Goal: Navigation & Orientation: Go to known website

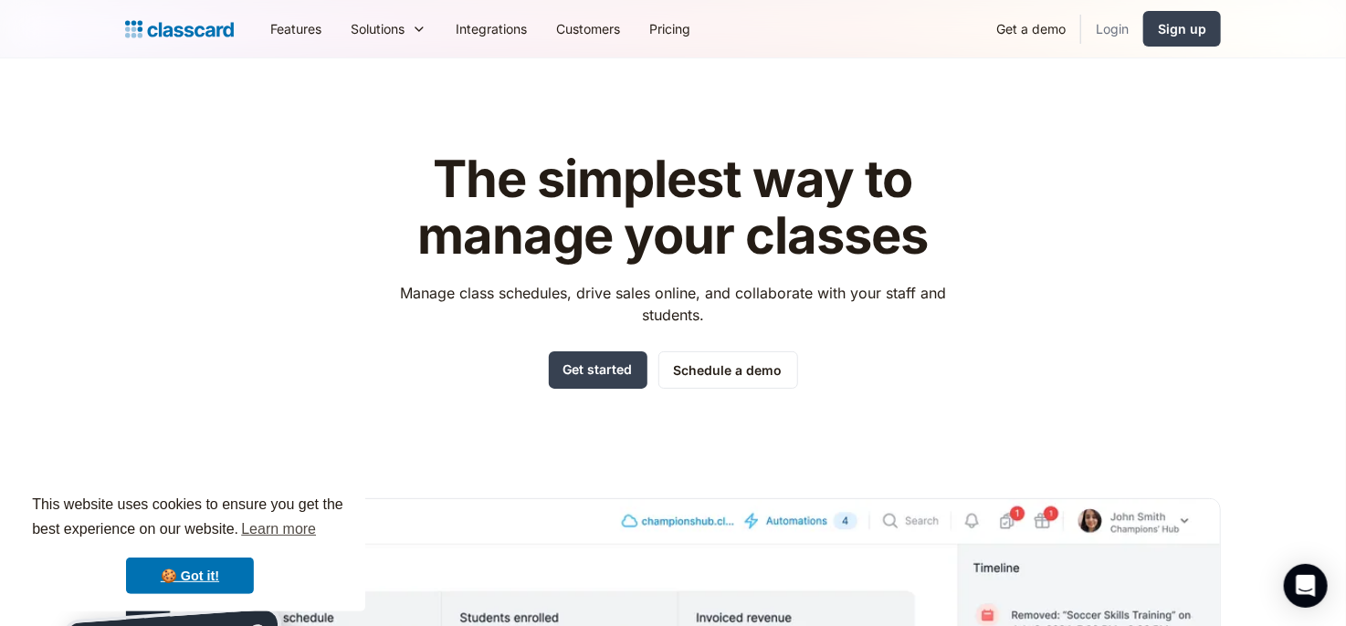
click at [1115, 26] on link "Login" at bounding box center [1112, 28] width 62 height 41
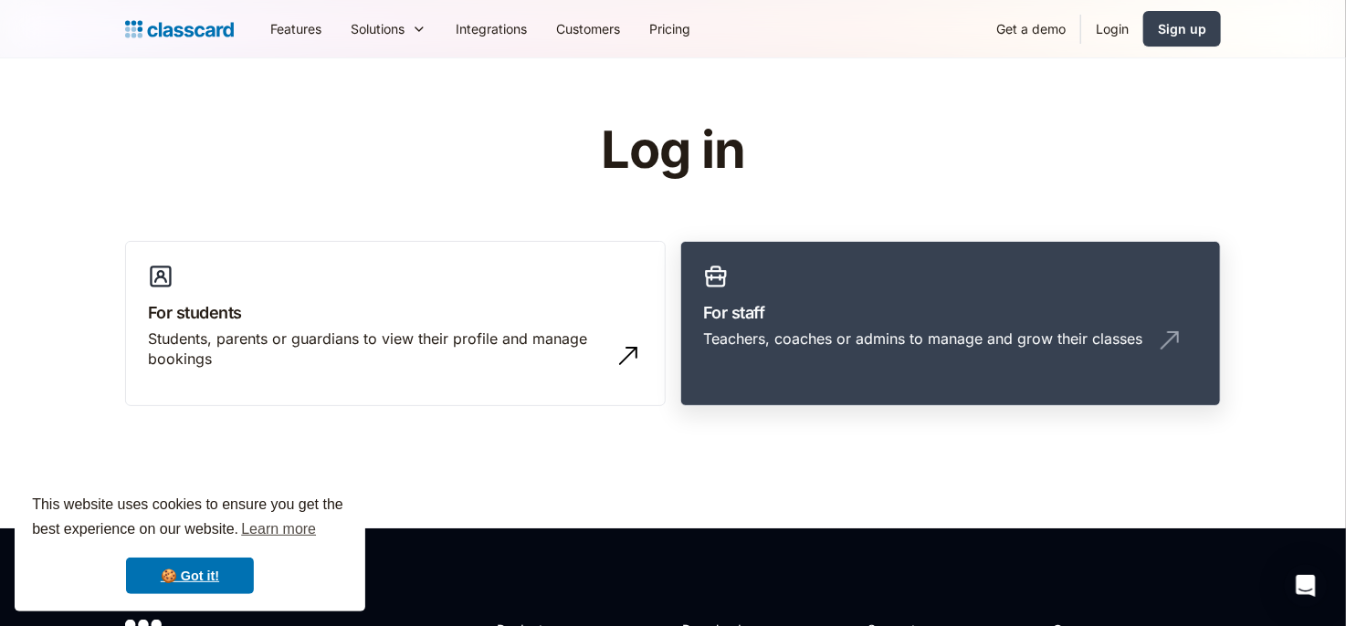
click at [900, 329] on div "Teachers, coaches or admins to manage and grow their classes" at bounding box center [922, 339] width 439 height 20
